Goal: Task Accomplishment & Management: Manage account settings

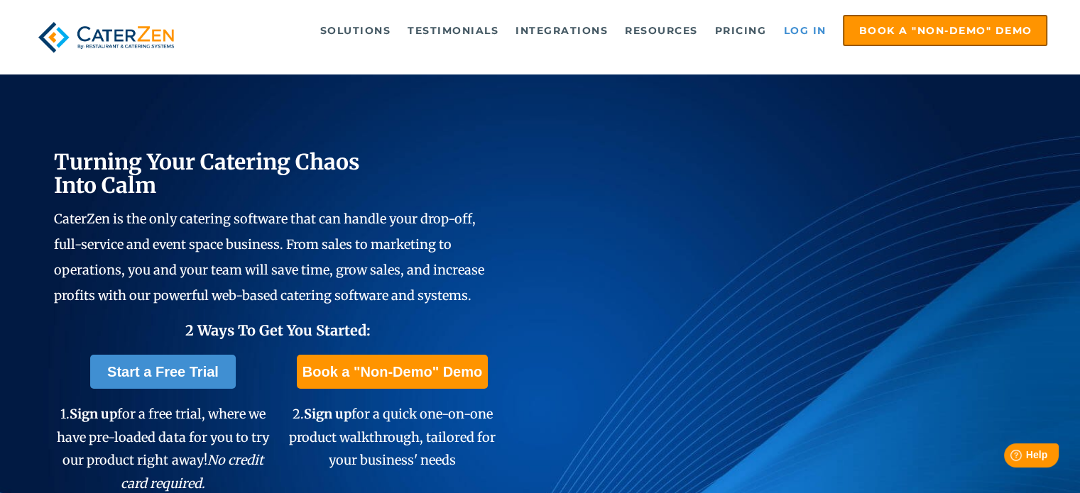
click at [813, 37] on link "Log in" at bounding box center [804, 30] width 57 height 28
click at [789, 31] on link "Log in" at bounding box center [804, 30] width 57 height 28
click at [798, 32] on link "Log in" at bounding box center [804, 30] width 57 height 28
click at [789, 38] on link "Log in" at bounding box center [804, 30] width 57 height 28
